Goal: Information Seeking & Learning: Learn about a topic

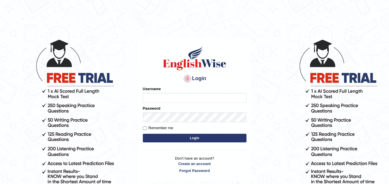
click at [173, 97] on input "Username" at bounding box center [195, 98] width 104 height 10
type input "simran_2301"
click at [143, 129] on input "Remember me" at bounding box center [145, 129] width 4 height 4
checkbox input "true"
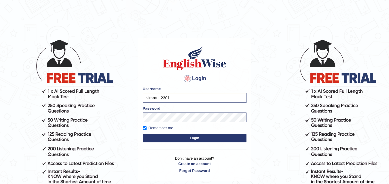
click at [152, 136] on button "Login" at bounding box center [195, 138] width 104 height 9
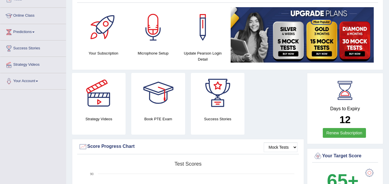
scroll to position [70, 0]
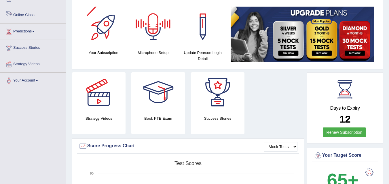
click at [19, 16] on link "Online Class" at bounding box center [33, 14] width 66 height 14
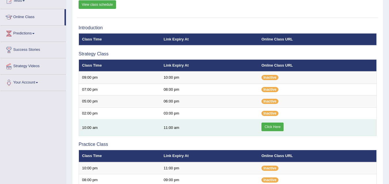
click at [269, 126] on link "Click Here" at bounding box center [272, 127] width 22 height 9
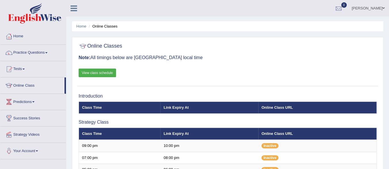
scroll to position [1, 0]
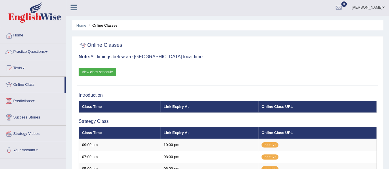
click at [41, 48] on link "Practice Questions" at bounding box center [33, 51] width 66 height 14
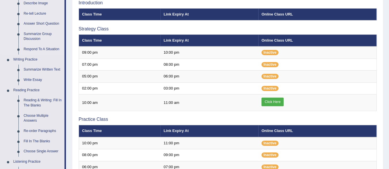
scroll to position [94, 0]
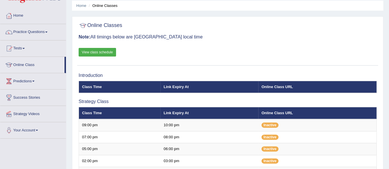
scroll to position [18, 0]
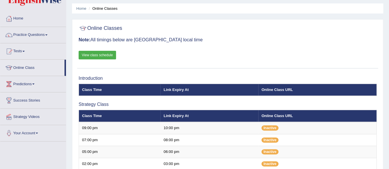
click at [38, 40] on link "Practice Questions" at bounding box center [33, 34] width 66 height 14
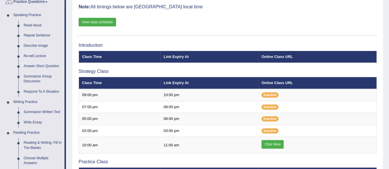
scroll to position [52, 0]
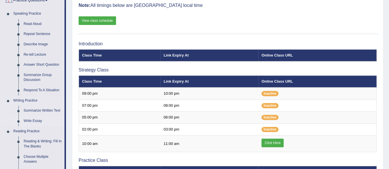
click at [33, 122] on link "Write Essay" at bounding box center [42, 121] width 43 height 10
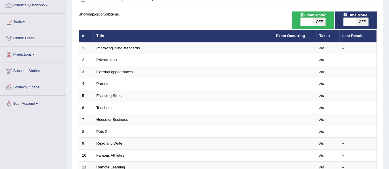
scroll to position [47, 0]
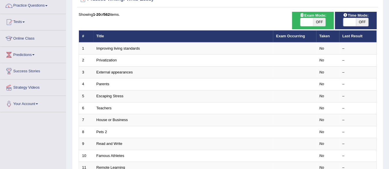
click at [320, 23] on span "OFF" at bounding box center [319, 22] width 13 height 8
checkbox input "true"
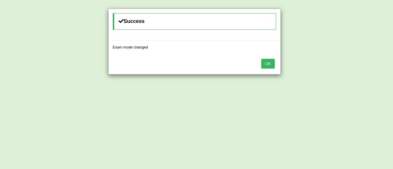
click at [269, 64] on button "OK" at bounding box center [267, 64] width 13 height 10
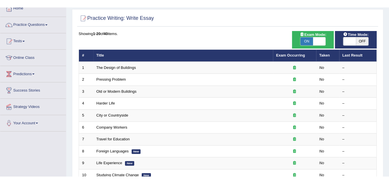
scroll to position [35, 0]
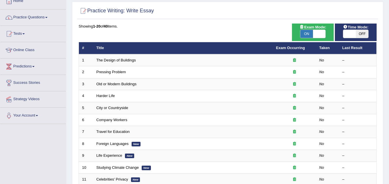
click at [42, 14] on link "Practice Questions" at bounding box center [33, 16] width 66 height 14
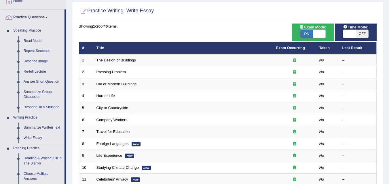
click at [104, 43] on th "Title" at bounding box center [183, 48] width 180 height 12
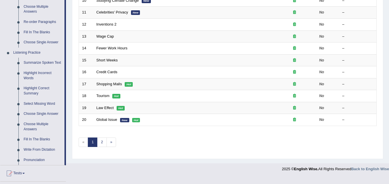
scroll to position [204, 0]
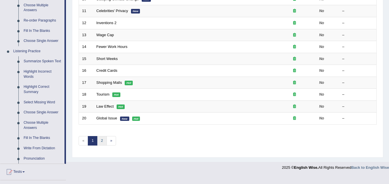
click at [102, 140] on link "2" at bounding box center [101, 140] width 9 height 9
click at [102, 142] on link "2" at bounding box center [101, 140] width 9 height 9
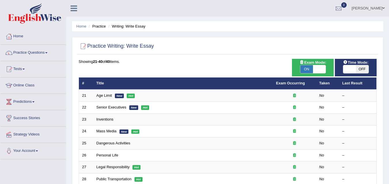
click at [43, 54] on link "Practice Questions" at bounding box center [33, 52] width 66 height 14
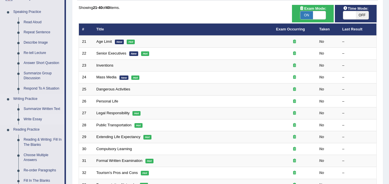
scroll to position [55, 0]
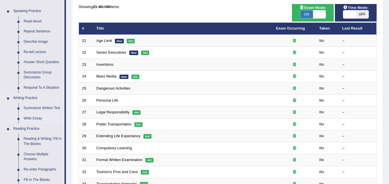
click at [30, 119] on link "Write Essay" at bounding box center [42, 119] width 43 height 10
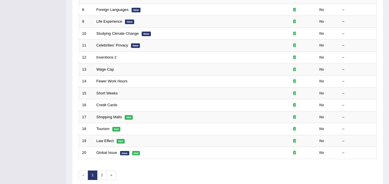
scroll to position [170, 0]
click at [113, 173] on link "»" at bounding box center [110, 174] width 9 height 9
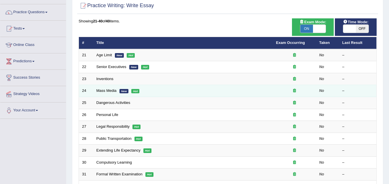
scroll to position [22, 0]
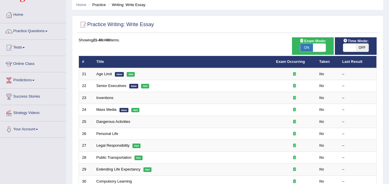
click at [364, 51] on span "OFF" at bounding box center [362, 48] width 13 height 8
checkbox input "true"
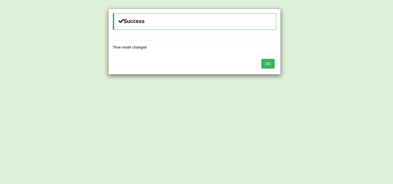
click at [270, 66] on button "OK" at bounding box center [267, 64] width 13 height 10
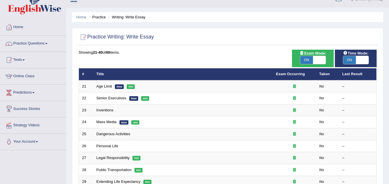
scroll to position [1, 0]
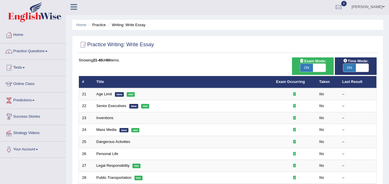
click at [31, 41] on link "Home" at bounding box center [33, 34] width 66 height 14
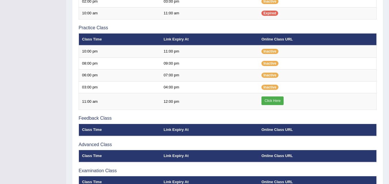
scroll to position [181, 0]
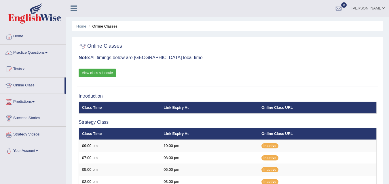
click at [47, 53] on span at bounding box center [46, 52] width 2 height 1
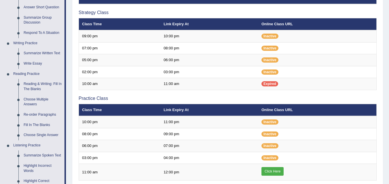
scroll to position [111, 0]
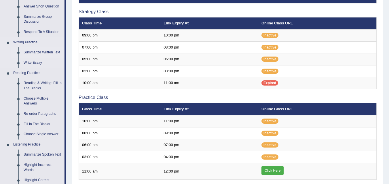
click at [45, 54] on link "Summarize Written Text" at bounding box center [42, 52] width 43 height 10
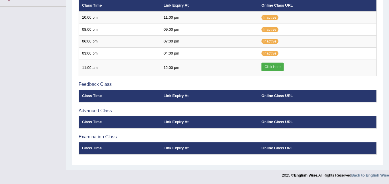
scroll to position [272, 0]
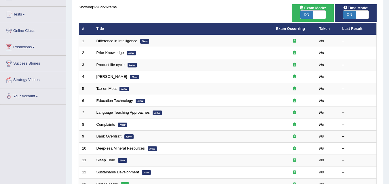
scroll to position [61, 0]
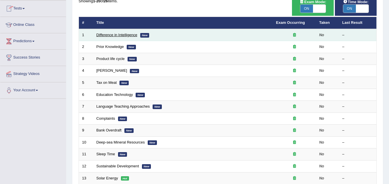
click at [117, 36] on link "Difference in Intelligence" at bounding box center [116, 35] width 41 height 4
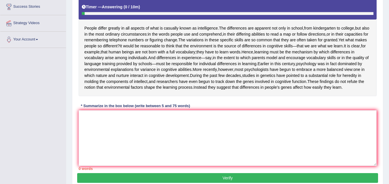
scroll to position [118, 0]
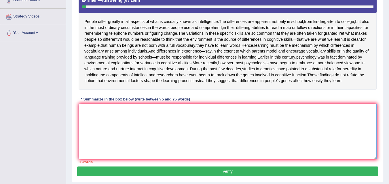
click at [89, 130] on textarea at bounding box center [228, 132] width 298 height 56
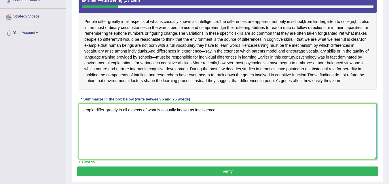
click at [85, 135] on textarea "people differ greatly in all aspects of what is casually known as intelligence" at bounding box center [228, 132] width 298 height 56
click at [218, 135] on textarea "People differ greatly in all aspects of what is casually known as intelligence" at bounding box center [228, 132] width 298 height 56
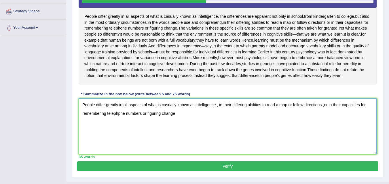
scroll to position [123, 0]
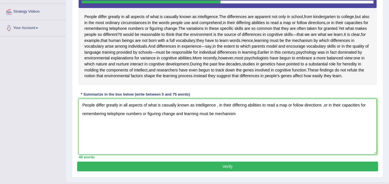
click at [213, 137] on textarea "People differ greatly in all aspects of what is casually known as intelligence …" at bounding box center [228, 127] width 298 height 56
click at [251, 138] on textarea "People differ greatly in all aspects of what is casually known as intelligence …" at bounding box center [228, 127] width 298 height 56
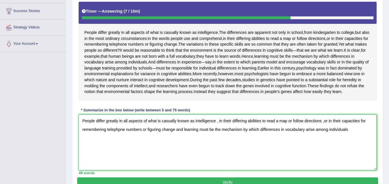
scroll to position [106, 0]
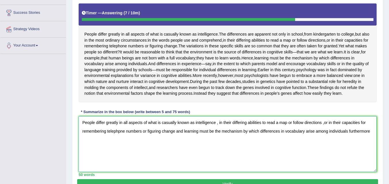
click at [348, 155] on textarea "People differ greatly in all aspects of what is casually known as intelligence …" at bounding box center [228, 145] width 298 height 56
click at [374, 158] on textarea "People differ greatly in all aspects of what is casually known as intelligence …" at bounding box center [228, 145] width 298 height 56
click at [351, 154] on textarea "People differ greatly in all aspects of what is casually known as intelligence …" at bounding box center [228, 145] width 298 height 56
click at [85, 168] on textarea "People differ greatly in all aspects of what is casually known as intelligence …" at bounding box center [228, 145] width 298 height 56
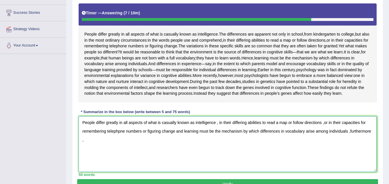
click at [349, 156] on textarea "People differ greatly in all aspects of what is casually known as intelligence …" at bounding box center [228, 145] width 298 height 56
click at [349, 155] on textarea "People differ greatly in all aspects of what is casually known as intelligence …" at bounding box center [228, 145] width 298 height 56
click at [85, 164] on textarea "People differ greatly in all aspects of what is casually known as intelligence …" at bounding box center [228, 145] width 298 height 56
click at [81, 164] on textarea "People differ greatly in all aspects of what is casually known as intelligence …" at bounding box center [228, 145] width 298 height 56
click at [372, 154] on textarea "People differ greatly in all aspects of what is casually known as intelligence …" at bounding box center [228, 145] width 298 height 56
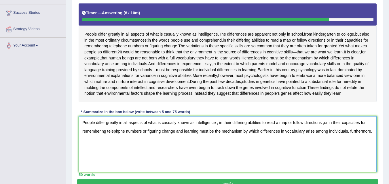
click at [88, 164] on textarea "People differ greatly in all aspects of what is casually known as intelligence …" at bounding box center [228, 145] width 298 height 56
click at [85, 165] on textarea "People differ greatly in all aspects of what is casually known as intelligence …" at bounding box center [228, 145] width 298 height 56
click at [373, 157] on textarea "People differ greatly in all aspects of what is casually known as intelligence …" at bounding box center [228, 145] width 298 height 56
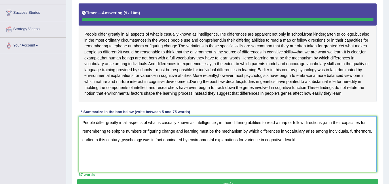
type textarea "People differ greatly in all aspects of what is casually known as intelligence …"
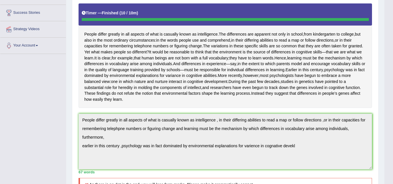
click at [0, 0] on div "Checking spelling/grammar..." at bounding box center [0, 0] width 0 height 0
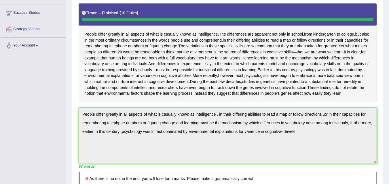
click at [295, 164] on div "Toggle navigation Home Practice Questions Speaking Practice Read Aloud Repeat S…" at bounding box center [194, 133] width 389 height 479
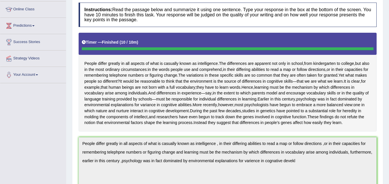
scroll to position [76, 0]
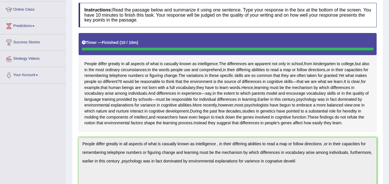
click at [80, 91] on div "People differ greatly in all aspects of what is casually known as intelligence …" at bounding box center [228, 82] width 298 height 99
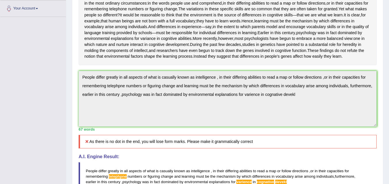
scroll to position [149, 0]
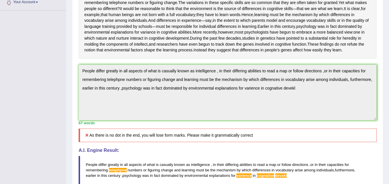
click at [93, 59] on div "People differ greatly in all aspects of what is casually known as intelligence …" at bounding box center [228, 9] width 298 height 99
click at [75, 88] on div "Practice Writing: Summarize Written Text 1 Difference in Intelligence Instructi…" at bounding box center [227, 106] width 311 height 415
click at [283, 152] on div "Instructions: Read the passage below and summarize it using one sentence. Type …" at bounding box center [227, 83] width 301 height 313
click at [0, 104] on div "Toggle navigation Home Practice Questions Speaking Practice Read Aloud Repeat S…" at bounding box center [194, 90] width 389 height 479
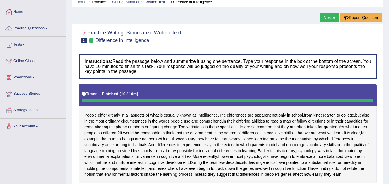
scroll to position [27, 0]
